Goal: Transaction & Acquisition: Download file/media

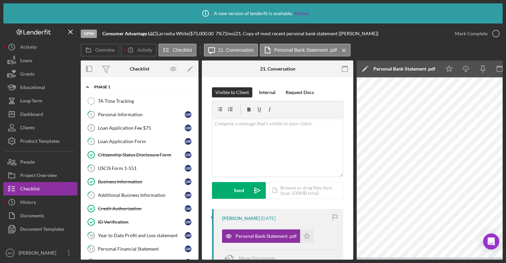
click at [110, 87] on div "Phase 1" at bounding box center [142, 87] width 96 height 4
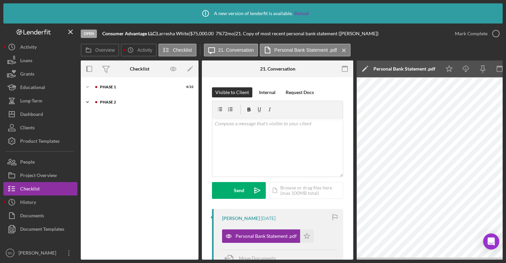
click at [101, 106] on div "Icon/Expander Phase 2 0 / 12" at bounding box center [140, 102] width 118 height 13
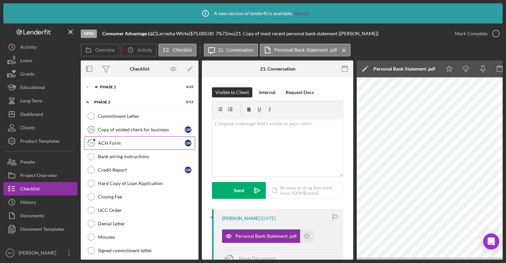
click at [106, 144] on div "ACH Form" at bounding box center [141, 143] width 87 height 5
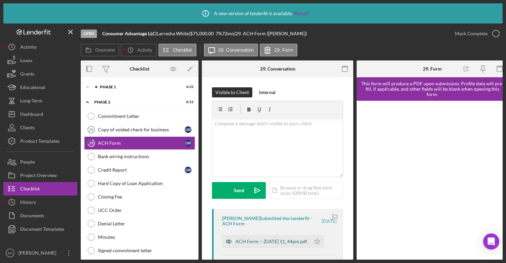
click at [261, 239] on div "ACH Form -- [DATE] 11_44pm.pdf" at bounding box center [271, 241] width 72 height 5
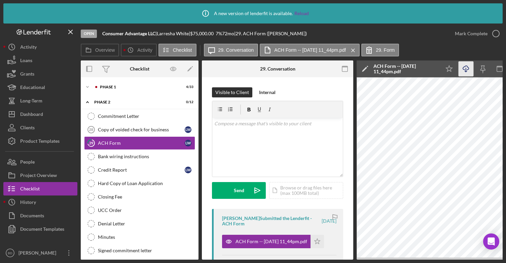
click at [467, 66] on icon "Icon/Download" at bounding box center [465, 69] width 15 height 15
